Goal: Check status: Check status

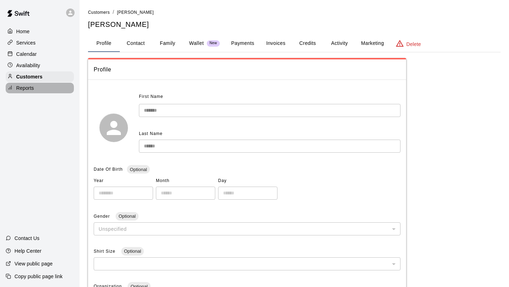
click at [40, 86] on div "Reports" at bounding box center [40, 88] width 68 height 11
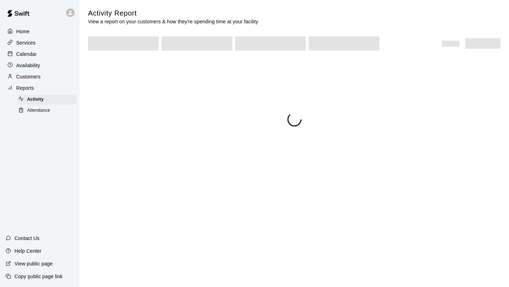
click at [35, 111] on span "Attendance" at bounding box center [38, 110] width 23 height 7
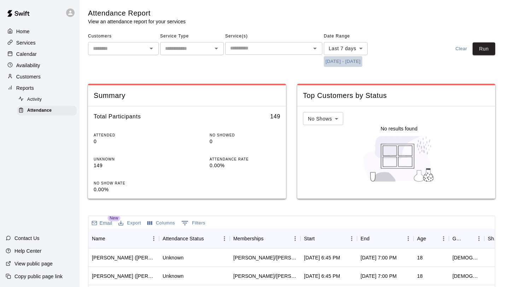
click at [340, 61] on button "[DATE] - [DATE]" at bounding box center [343, 61] width 39 height 11
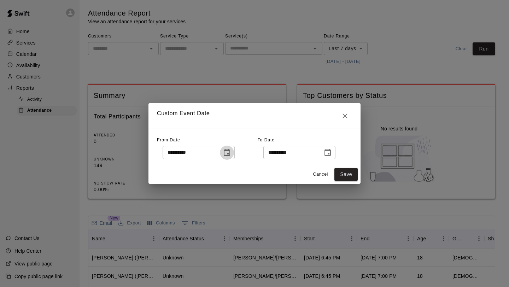
click at [226, 154] on icon "Choose date, selected date is Aug 12, 2025" at bounding box center [227, 152] width 6 height 7
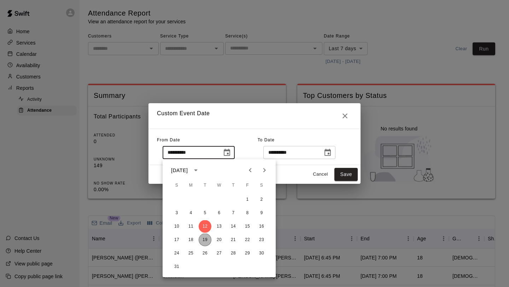
click at [205, 236] on button "19" at bounding box center [205, 240] width 13 height 13
type input "**********"
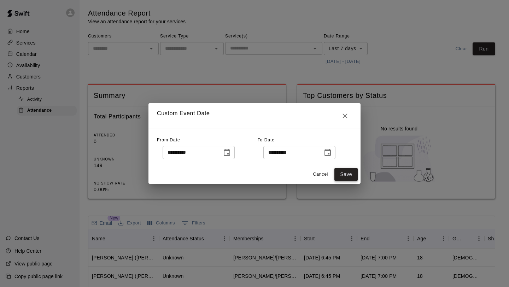
click at [351, 170] on button "Save" at bounding box center [345, 174] width 23 height 13
type input "******"
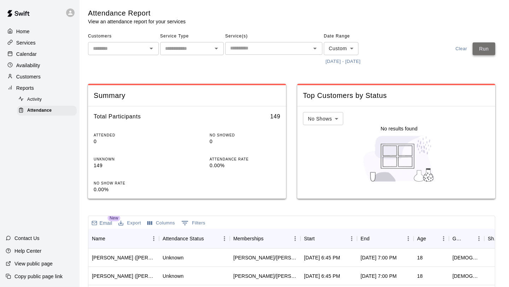
click at [478, 51] on button "Run" at bounding box center [484, 48] width 23 height 13
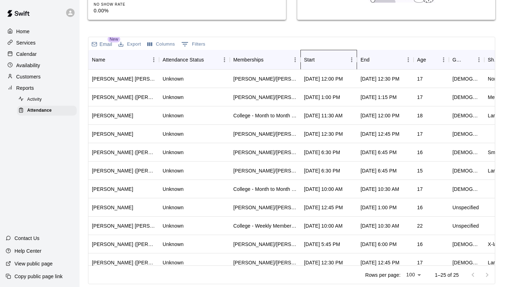
click at [331, 60] on div "Start" at bounding box center [325, 60] width 42 height 20
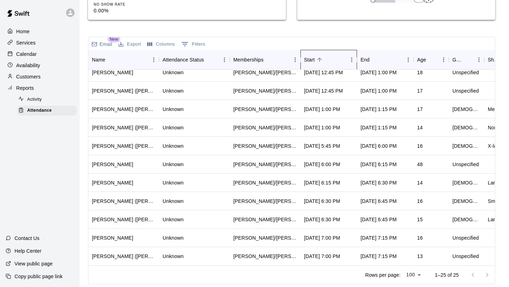
scroll to position [0, 0]
